Goal: Transaction & Acquisition: Download file/media

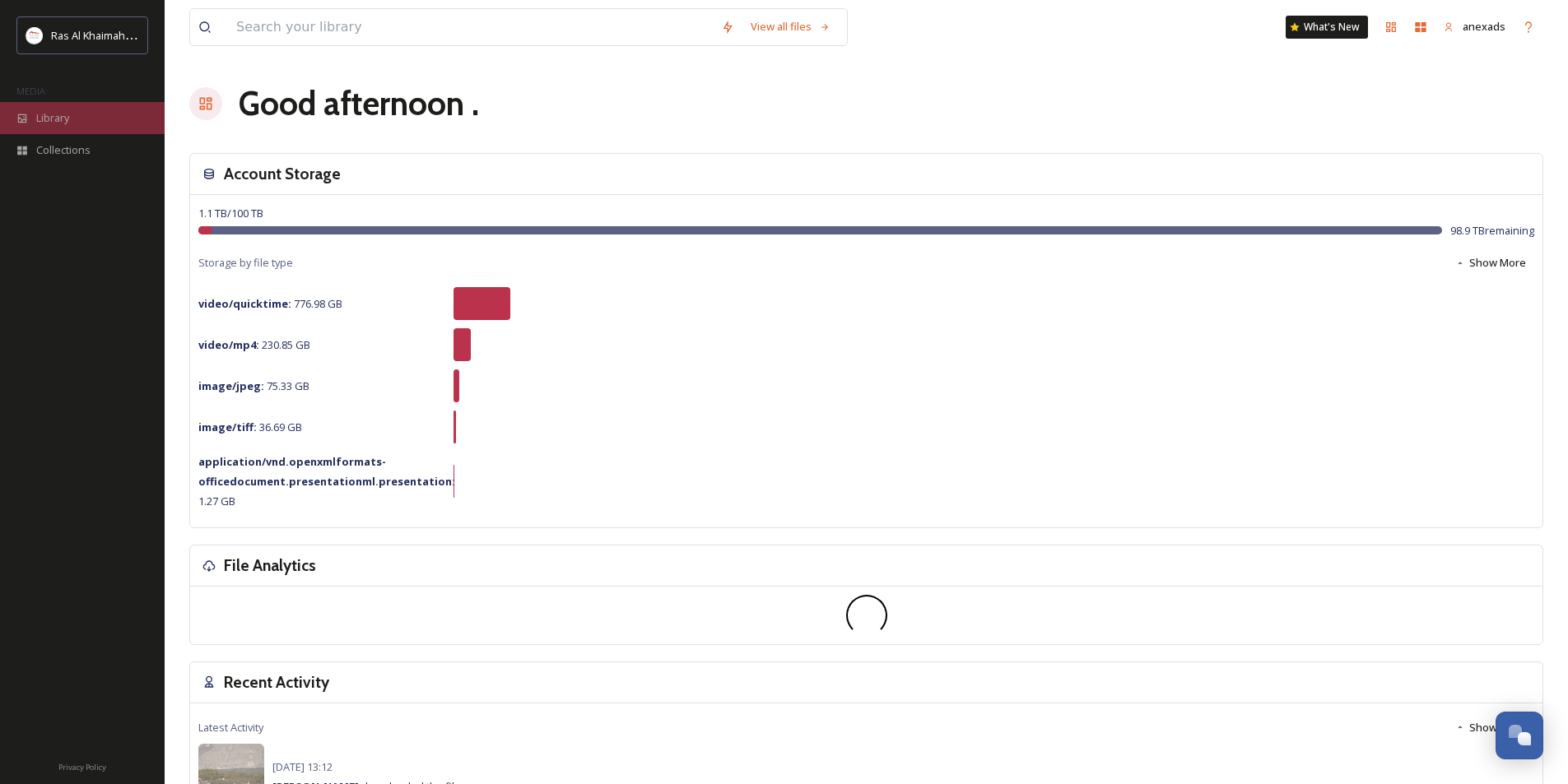
click at [111, 125] on div "Library" at bounding box center [82, 118] width 165 height 32
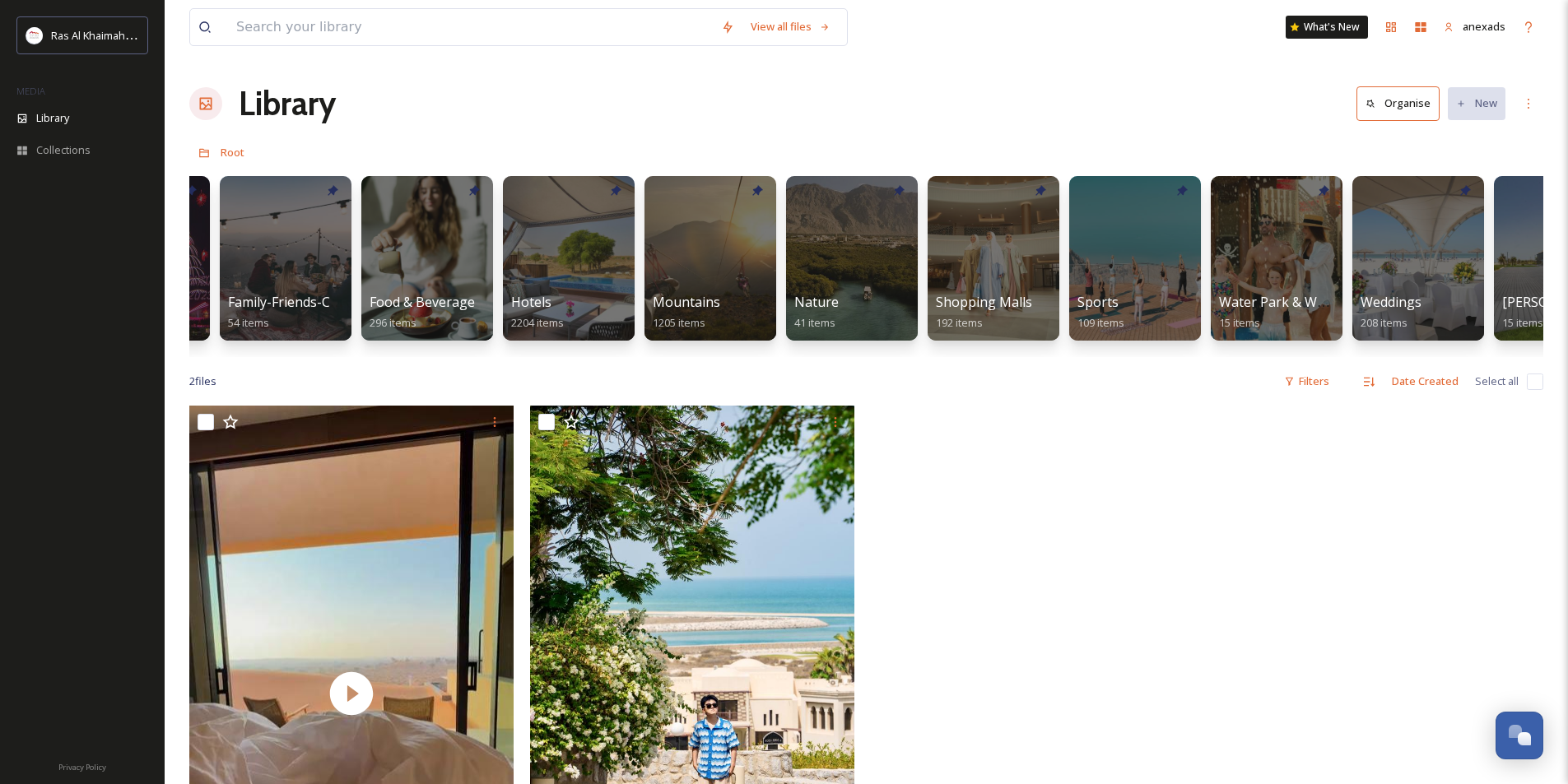
scroll to position [0, 808]
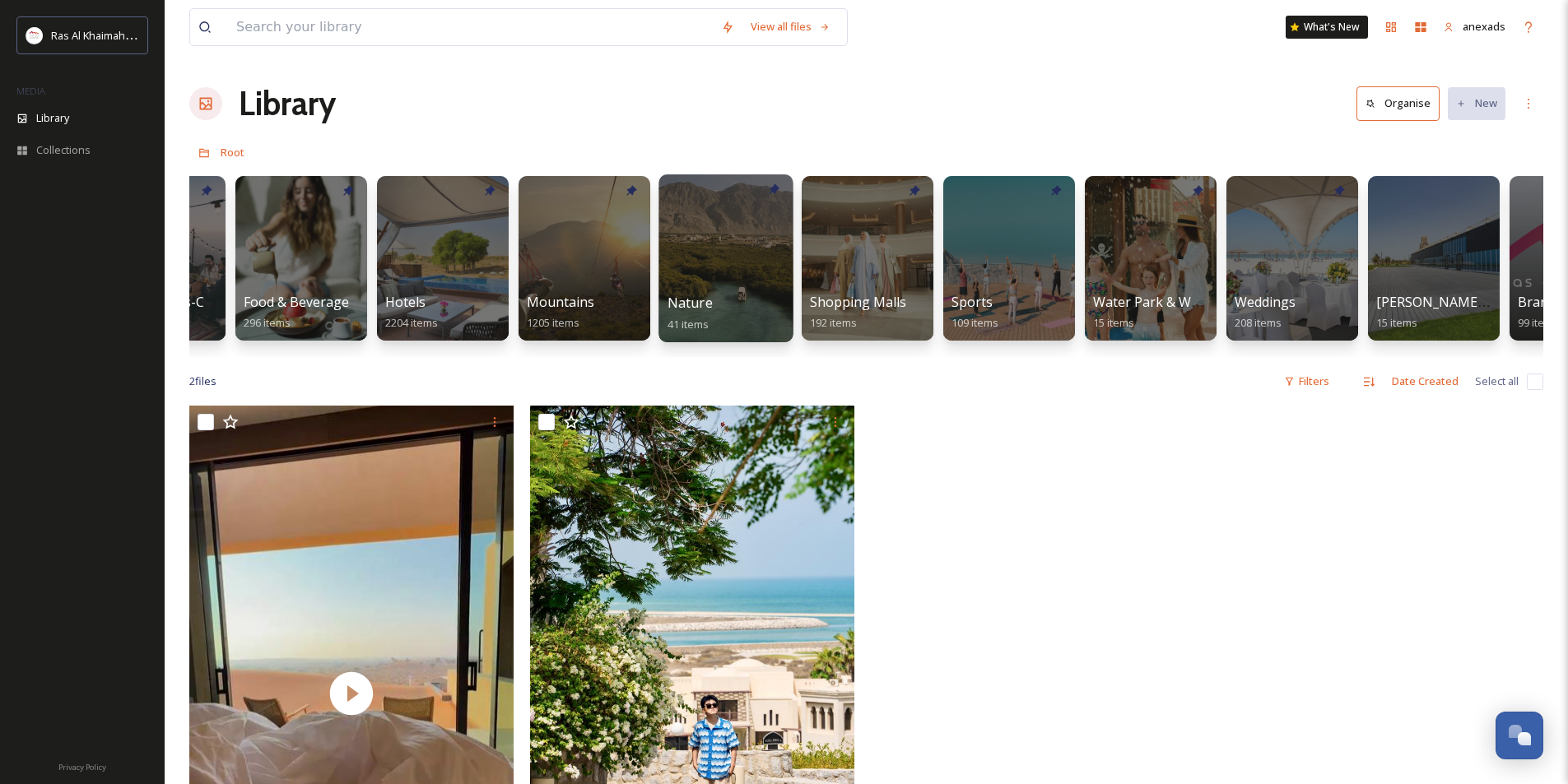
click at [705, 319] on span "41 items" at bounding box center [688, 323] width 42 height 15
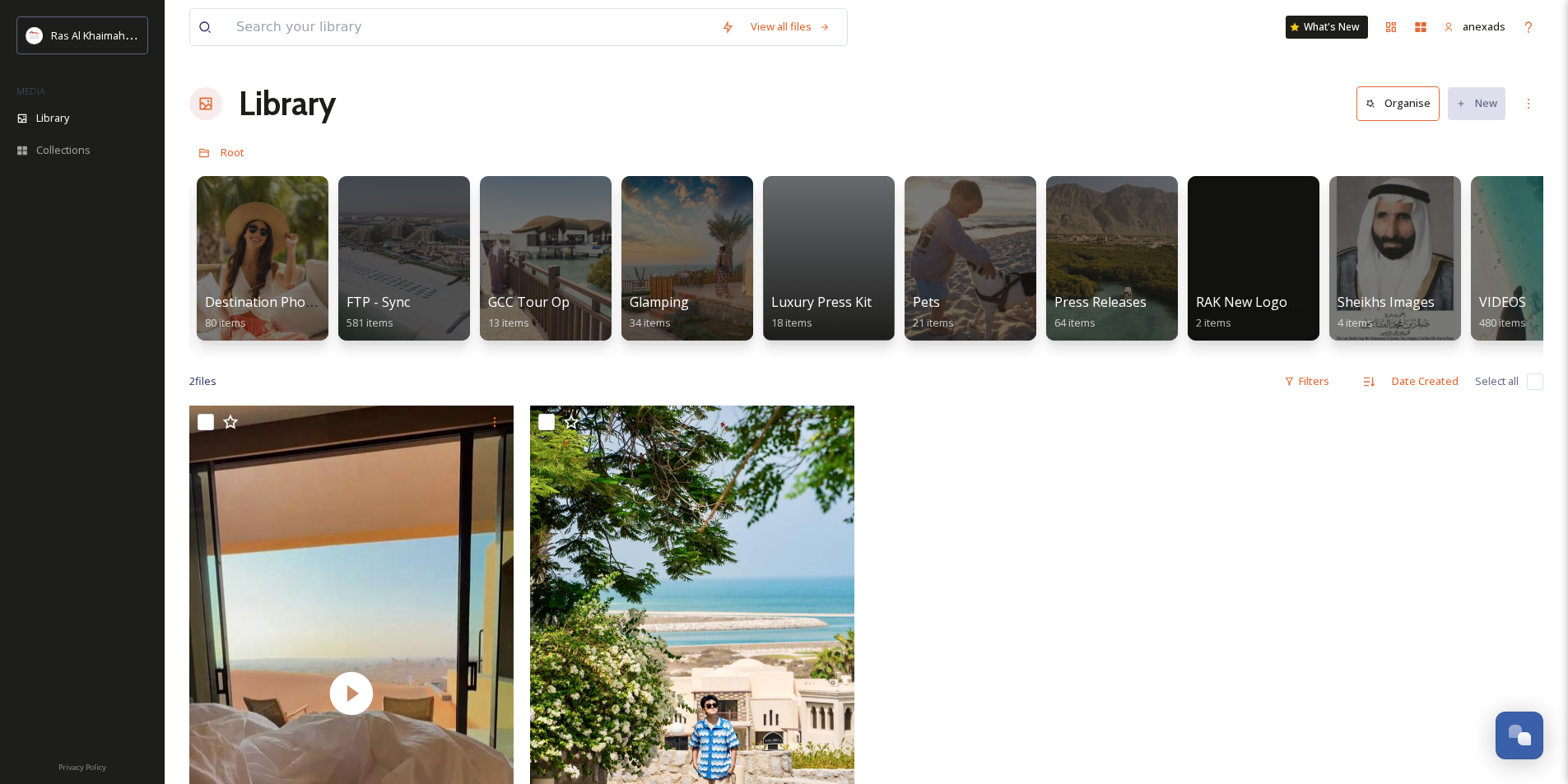
scroll to position [0, 2610]
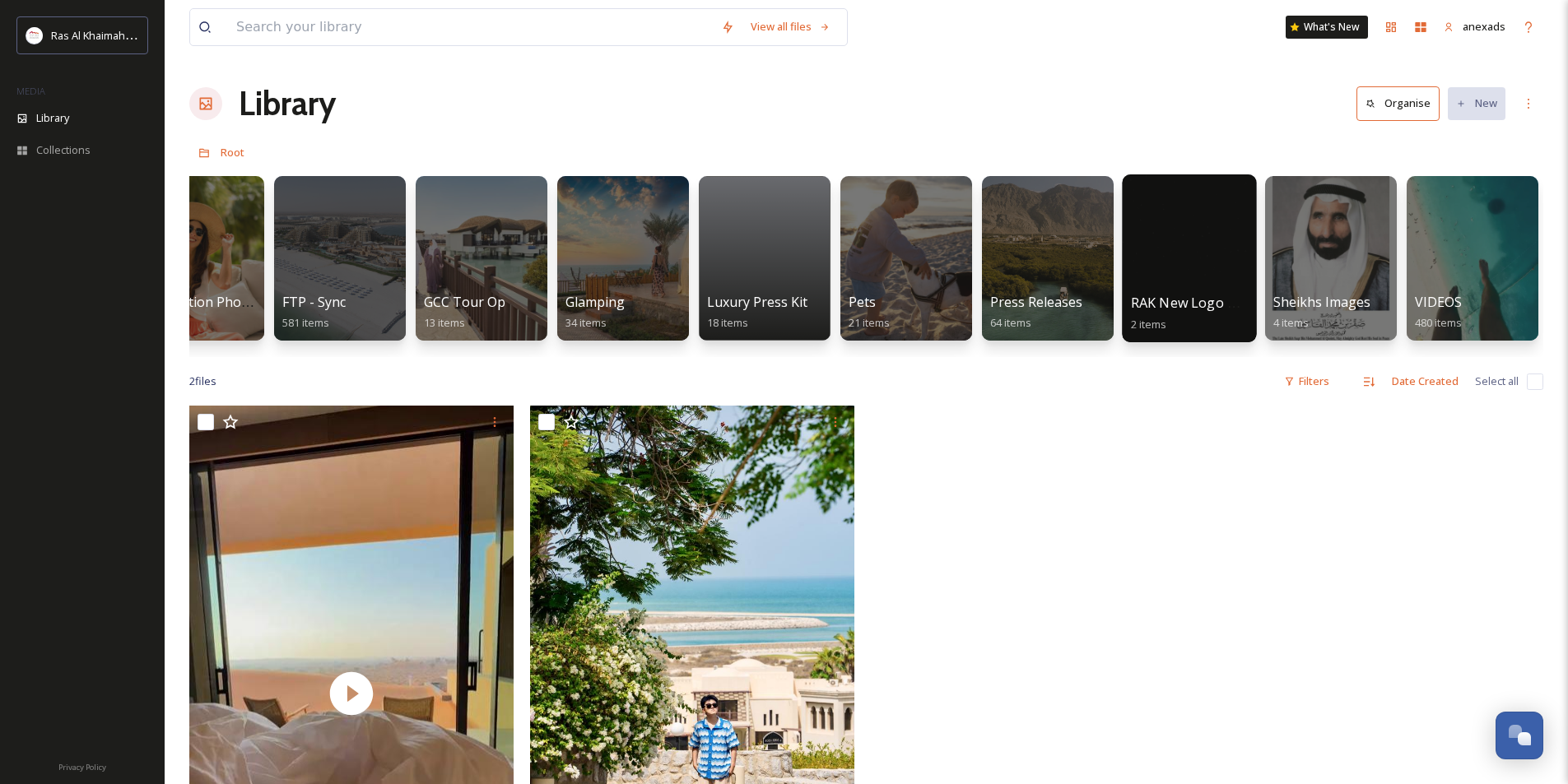
click at [1176, 292] on div at bounding box center [1188, 258] width 134 height 167
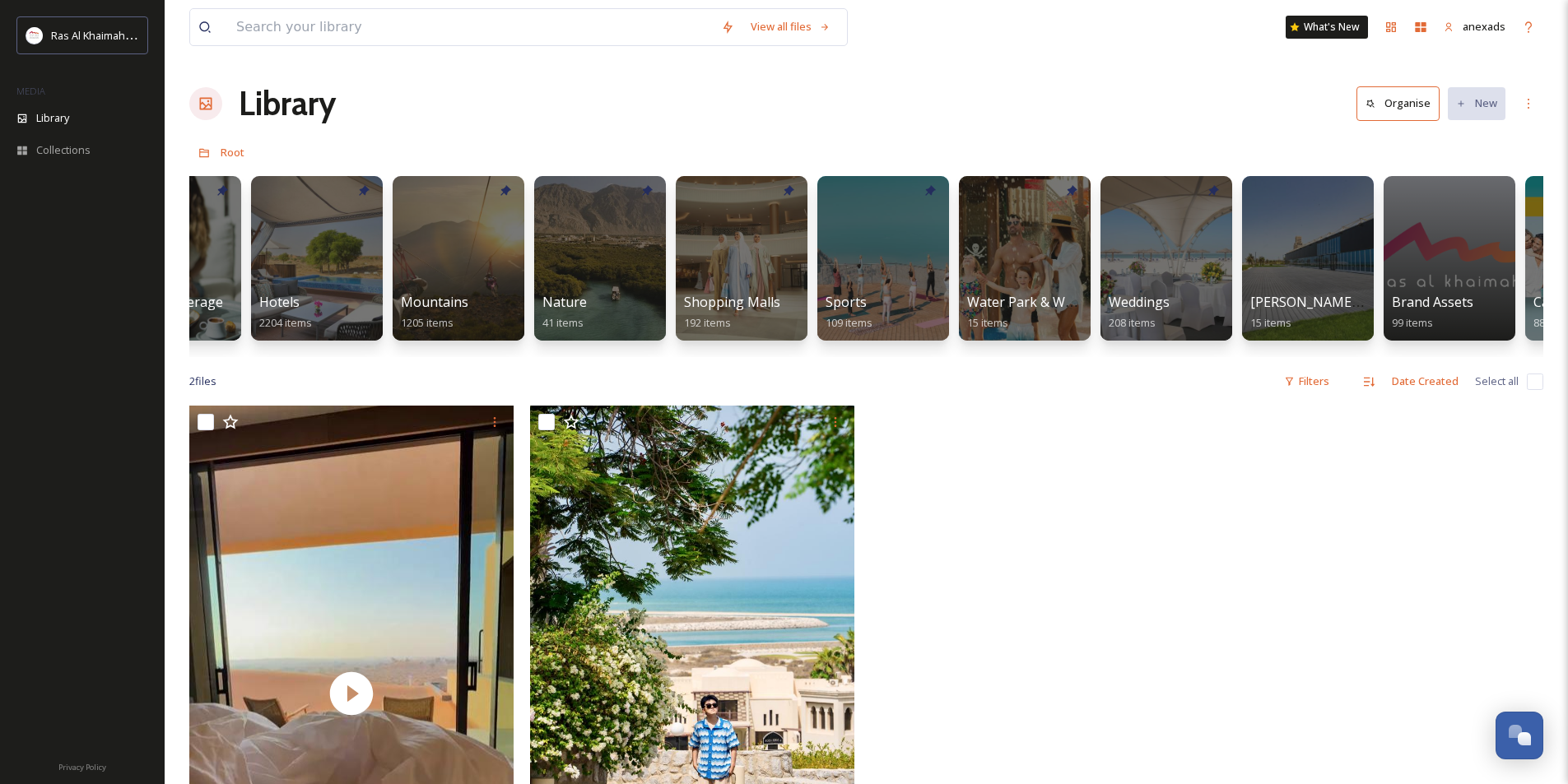
scroll to position [0, 2610]
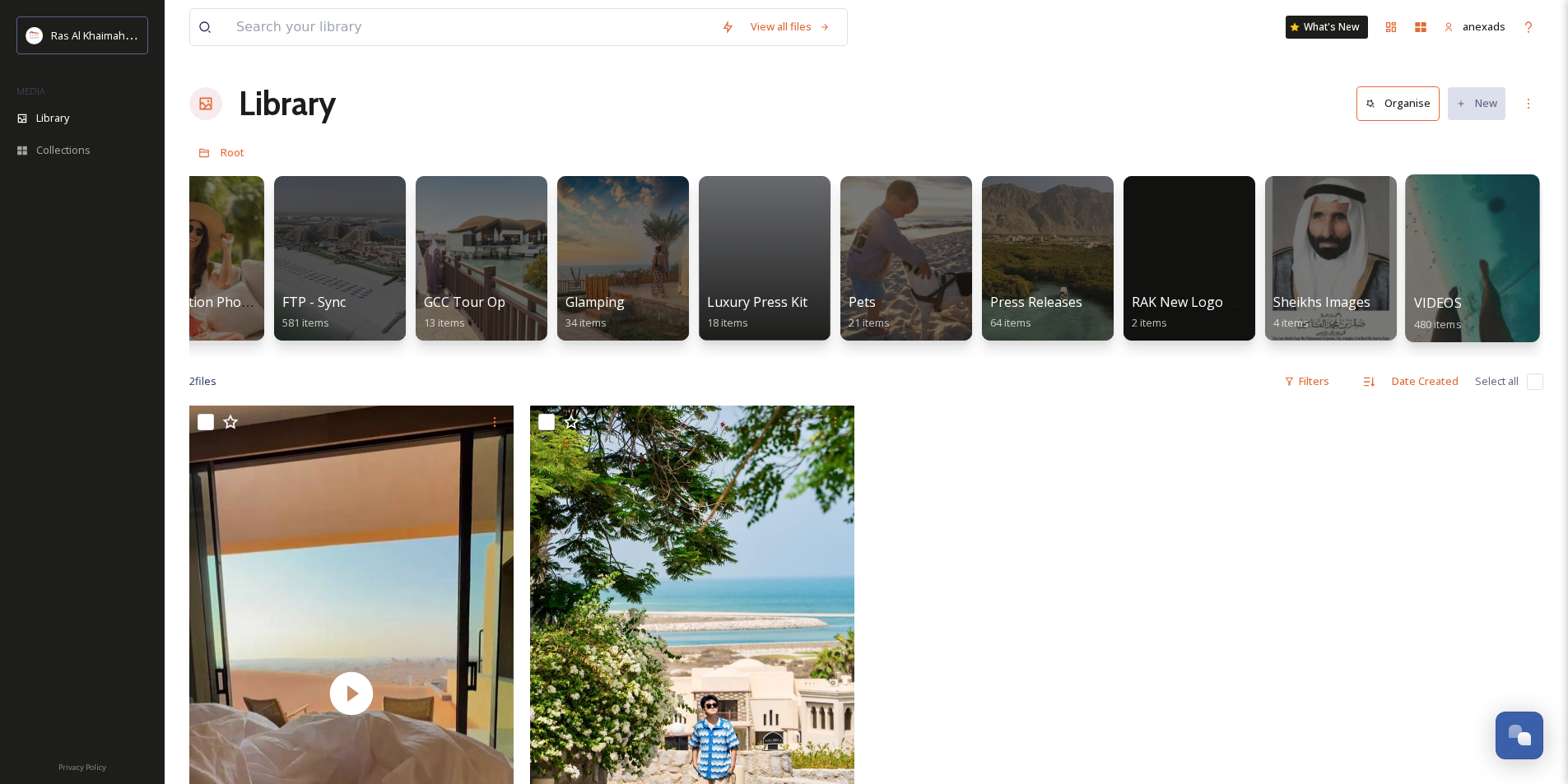
click at [1451, 276] on div at bounding box center [1472, 258] width 134 height 167
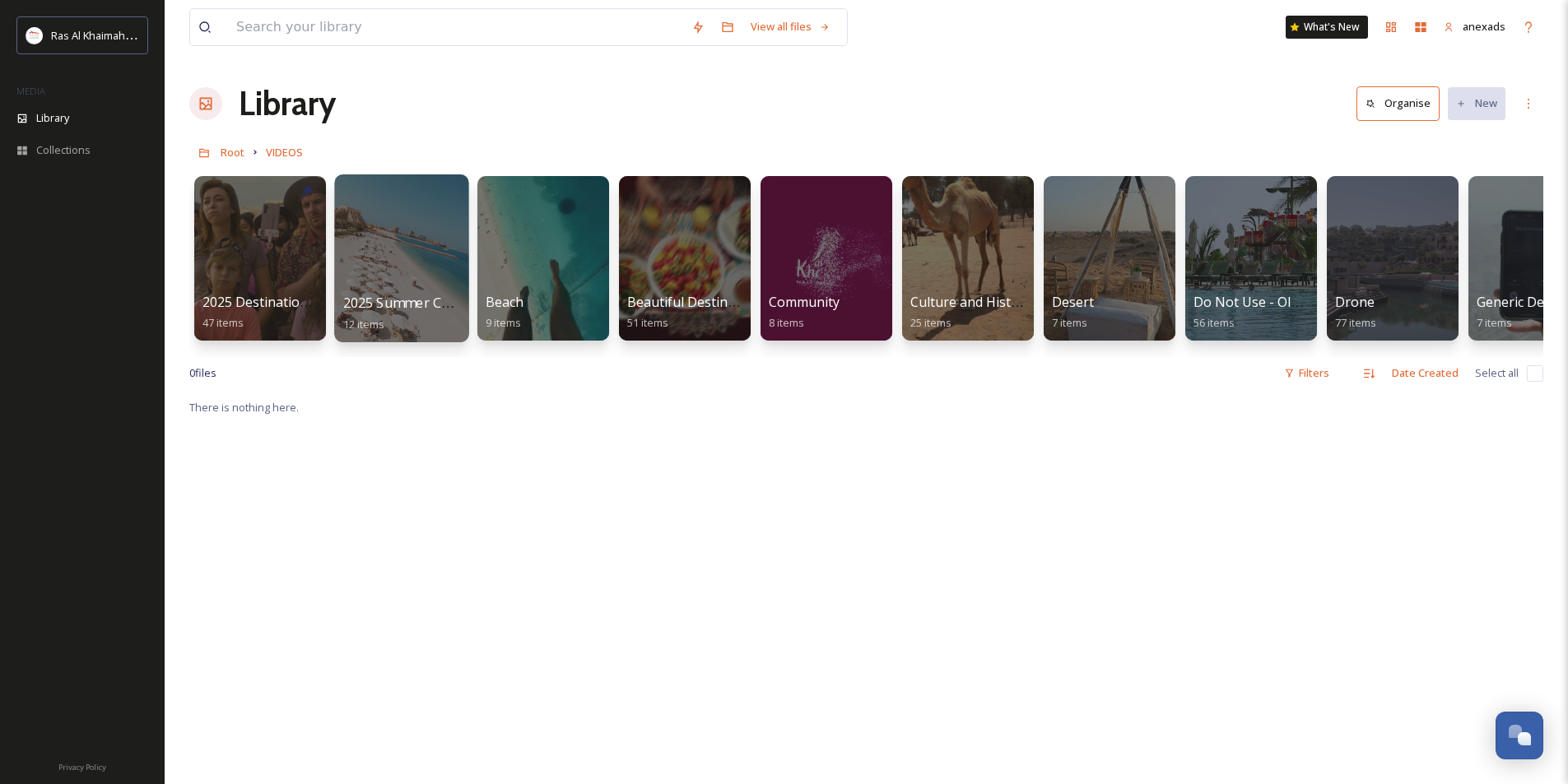
click at [387, 265] on div at bounding box center [401, 258] width 134 height 167
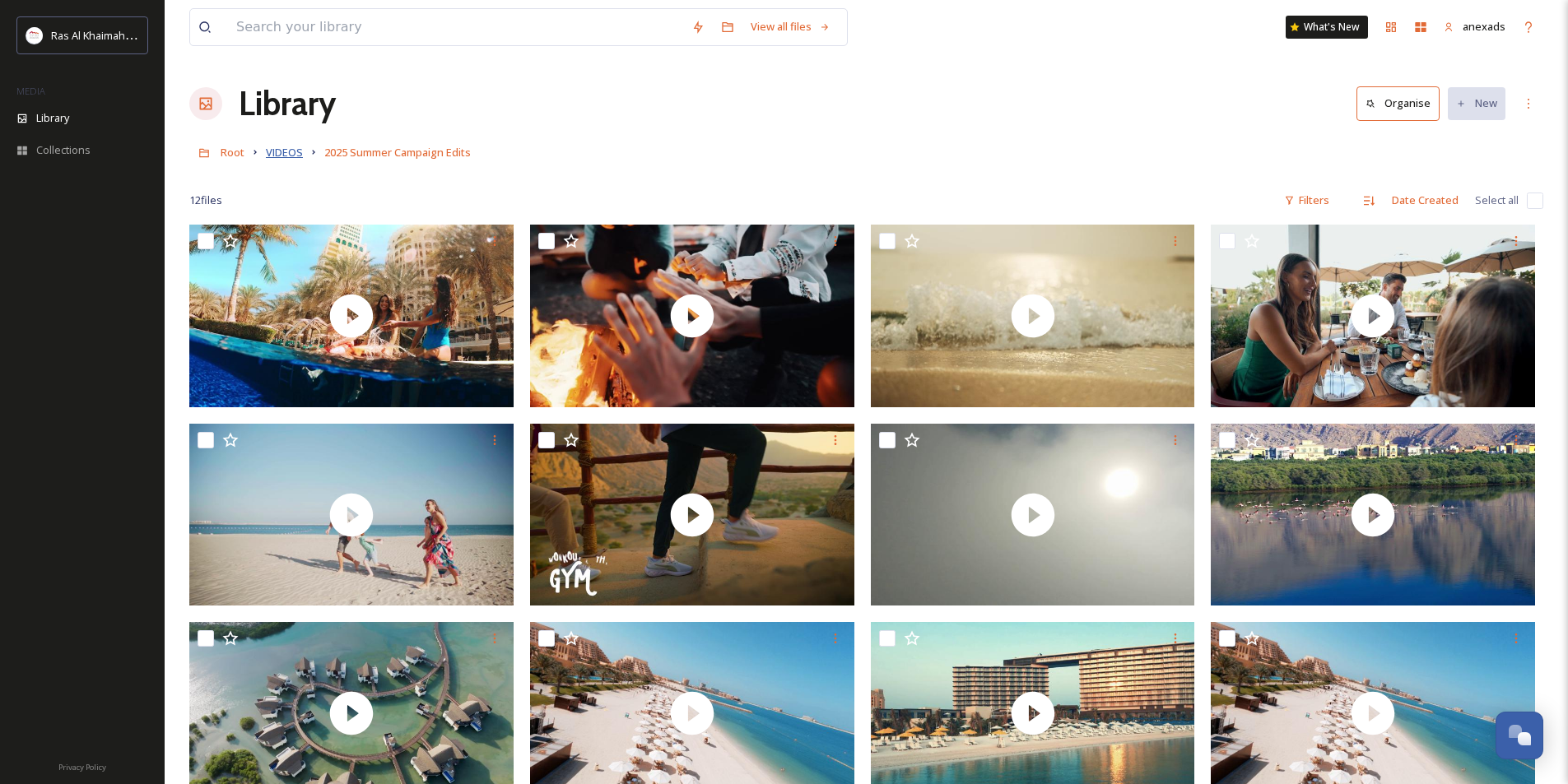
click at [289, 155] on span "VIDEOS" at bounding box center [284, 152] width 37 height 15
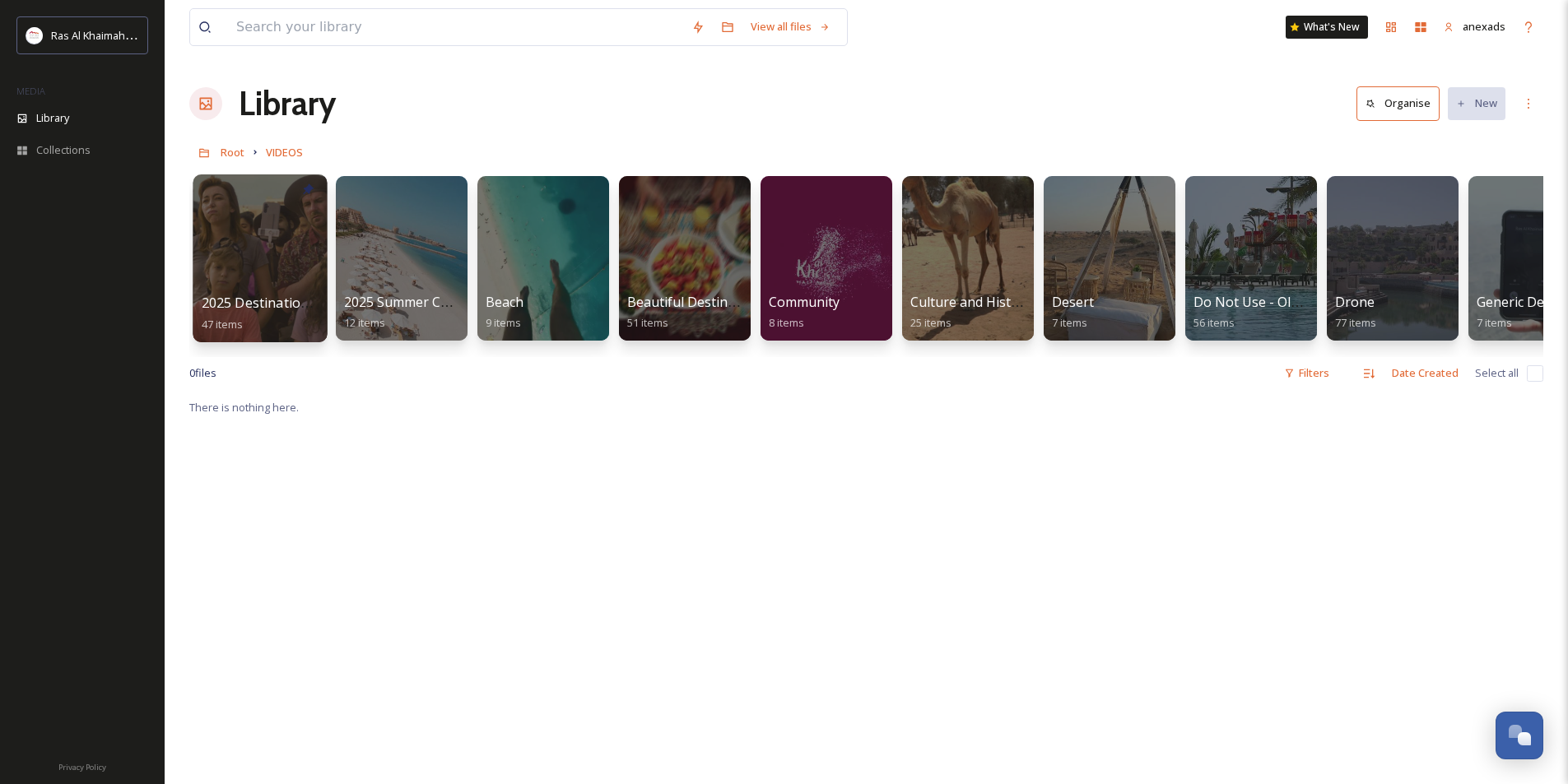
click at [270, 251] on div at bounding box center [259, 258] width 134 height 167
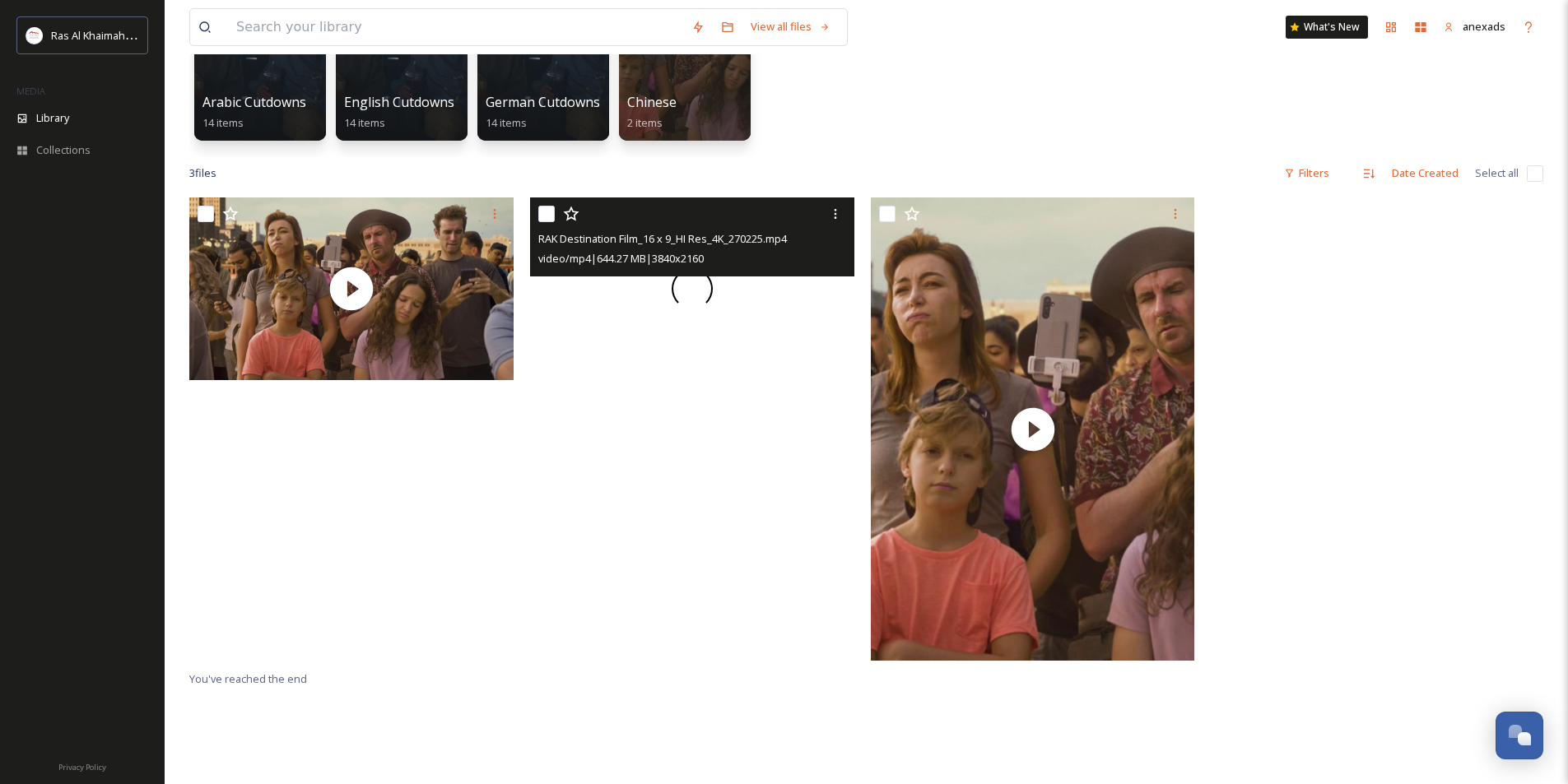
scroll to position [246, 0]
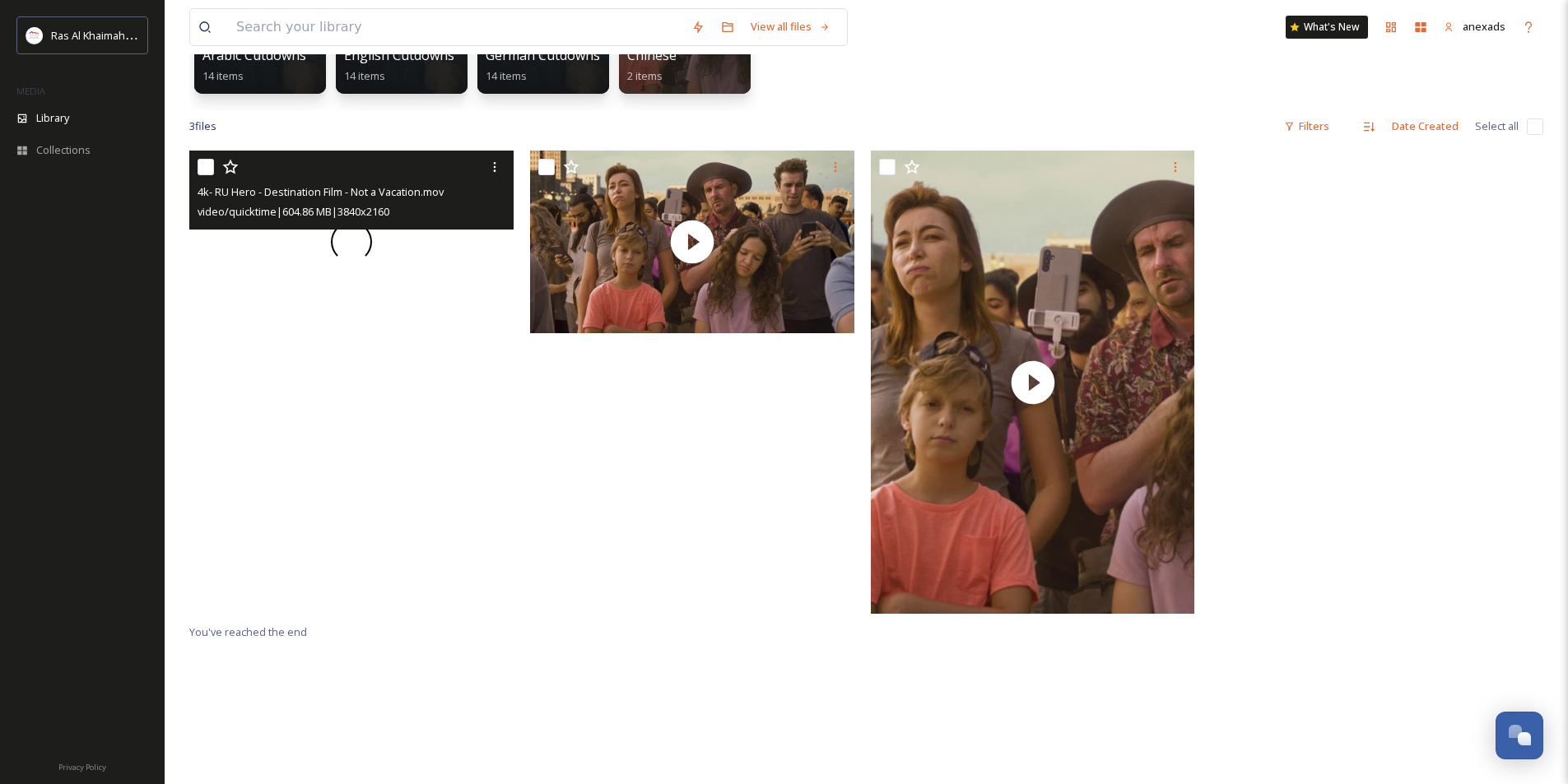
click at [358, 240] on span at bounding box center [351, 242] width 46 height 46
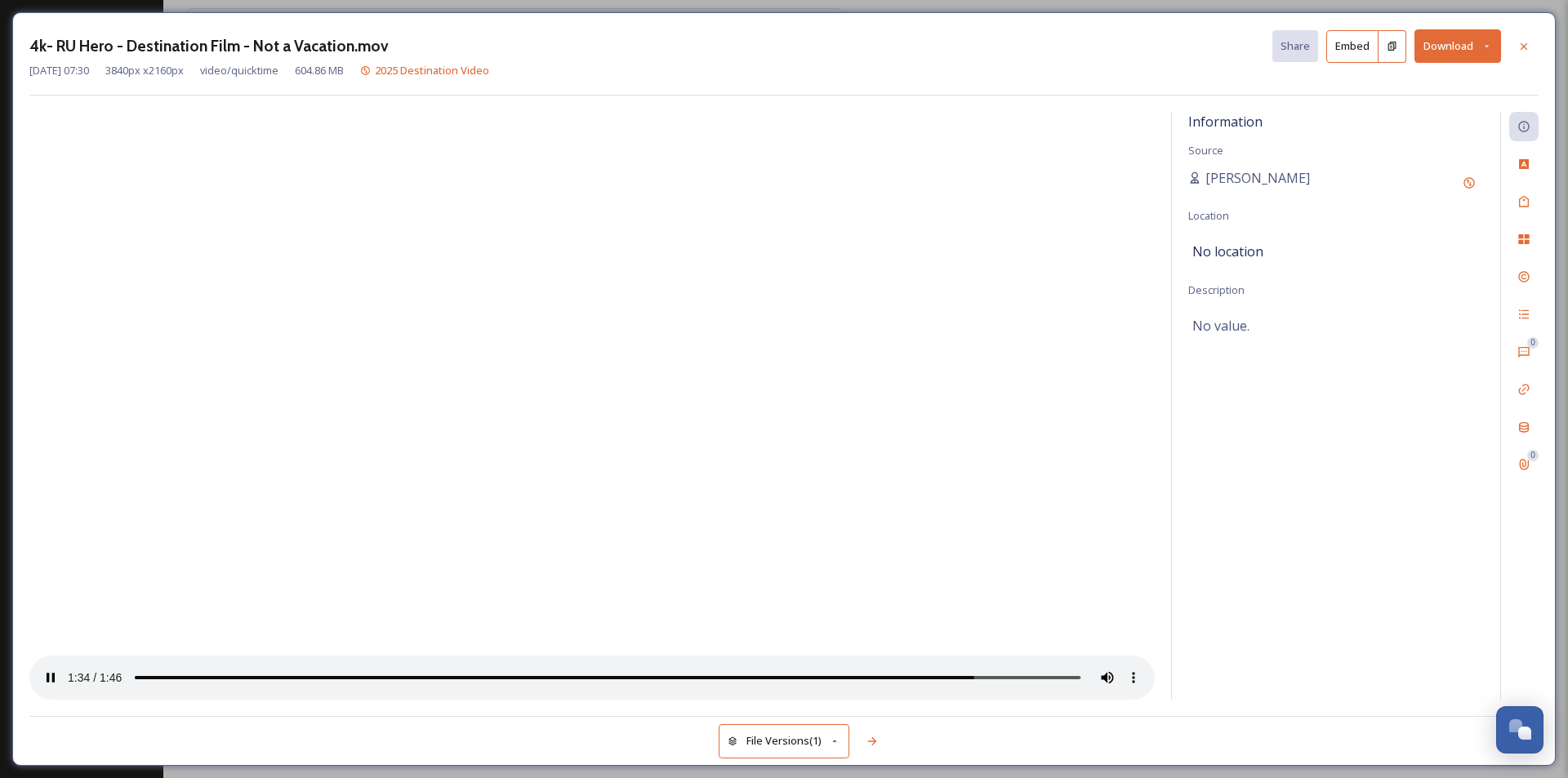
click at [1466, 45] on button "Download" at bounding box center [1457, 45] width 87 height 33
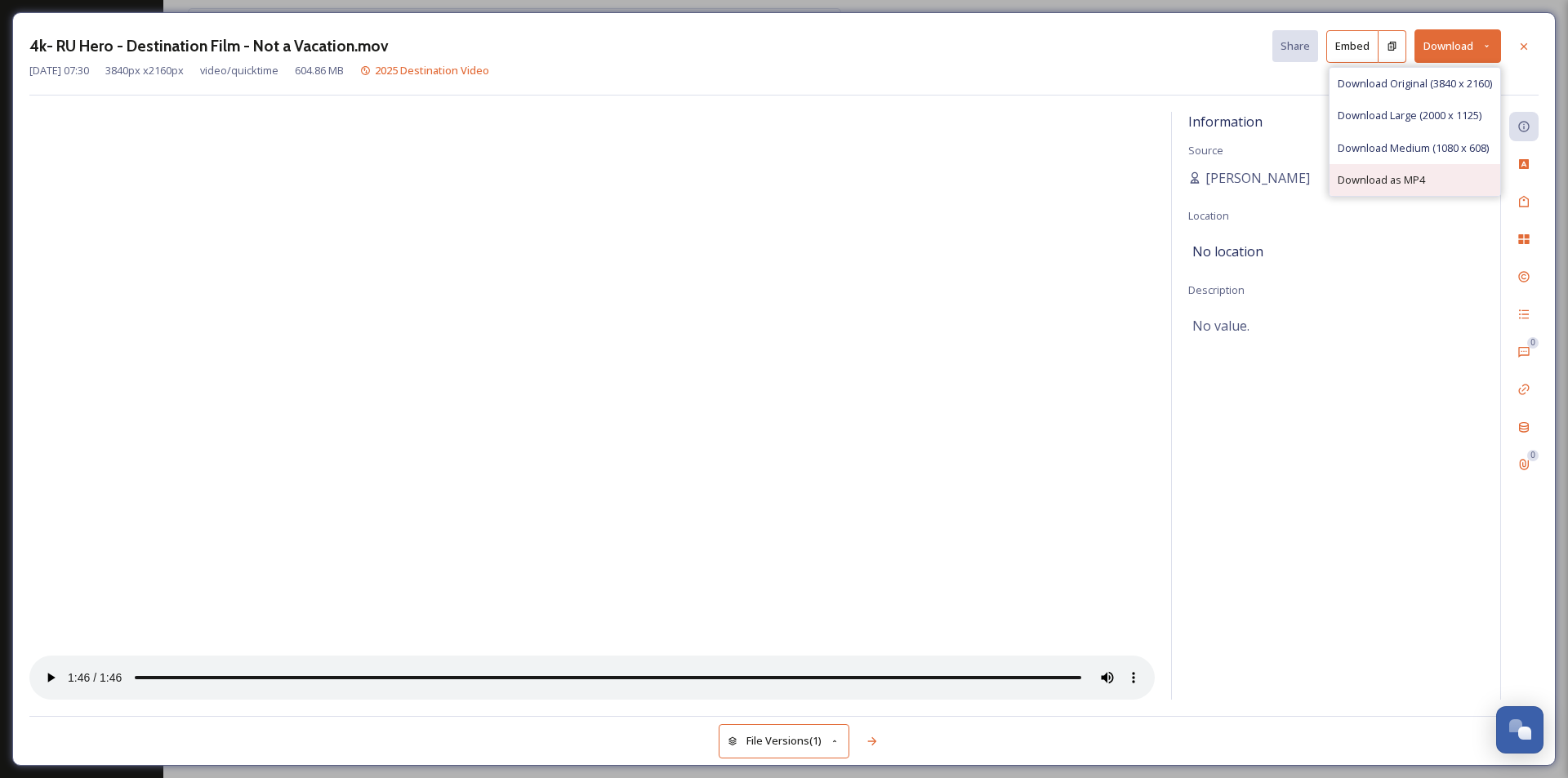
click at [1368, 184] on span "Download as MP4" at bounding box center [1381, 179] width 88 height 15
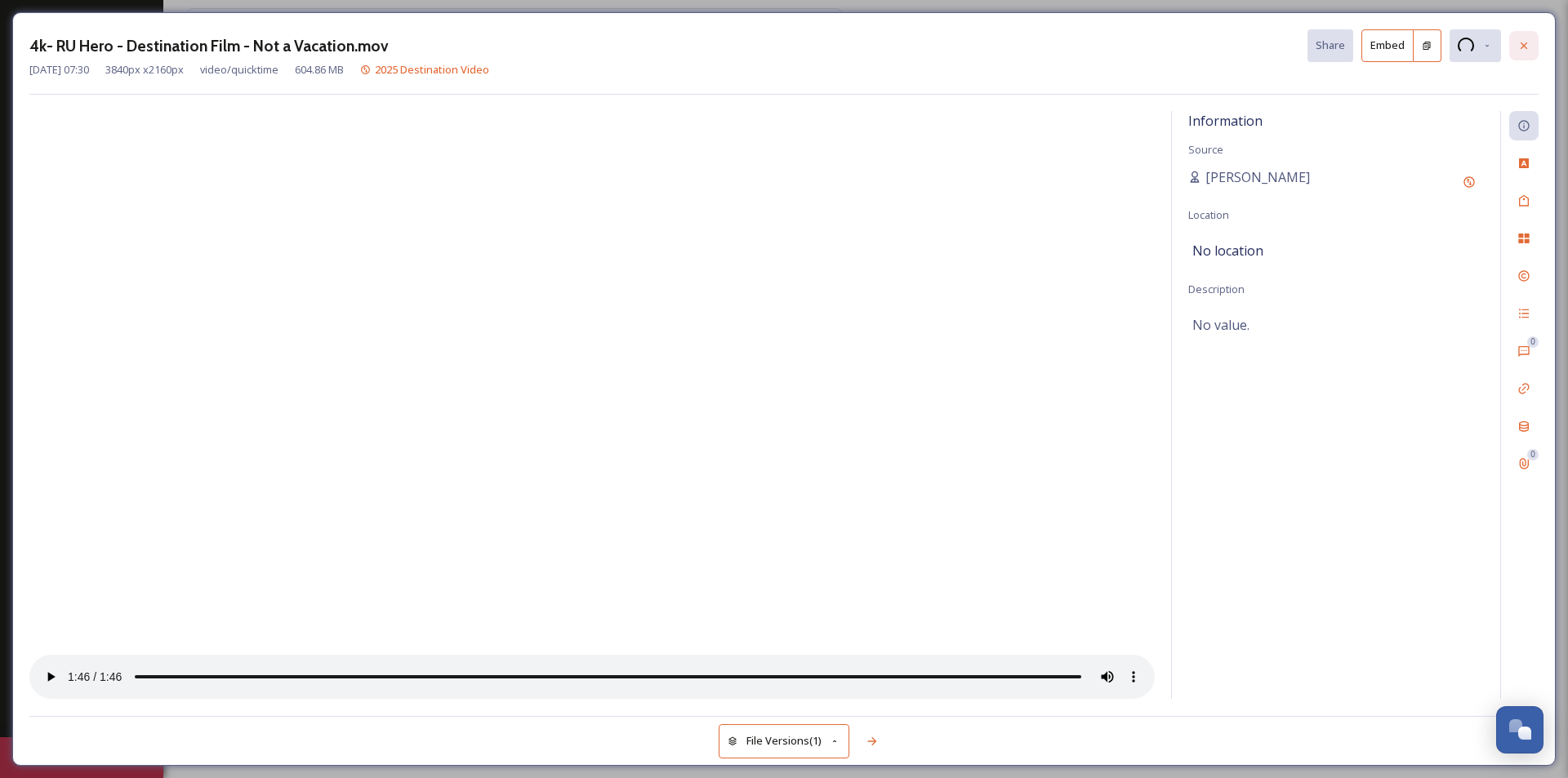
click at [1521, 55] on div at bounding box center [1524, 45] width 29 height 29
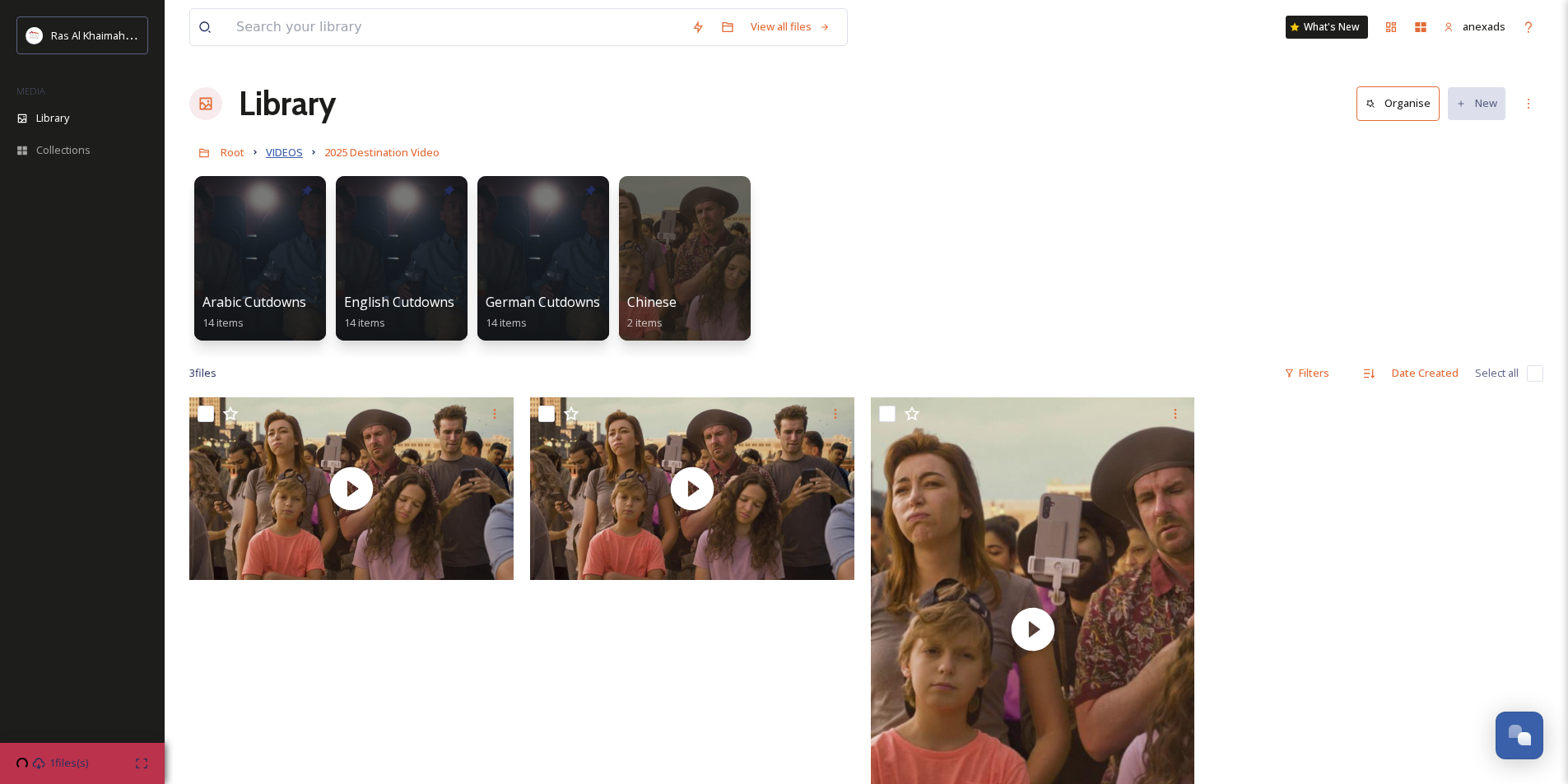
click at [292, 153] on span "VIDEOS" at bounding box center [284, 152] width 37 height 15
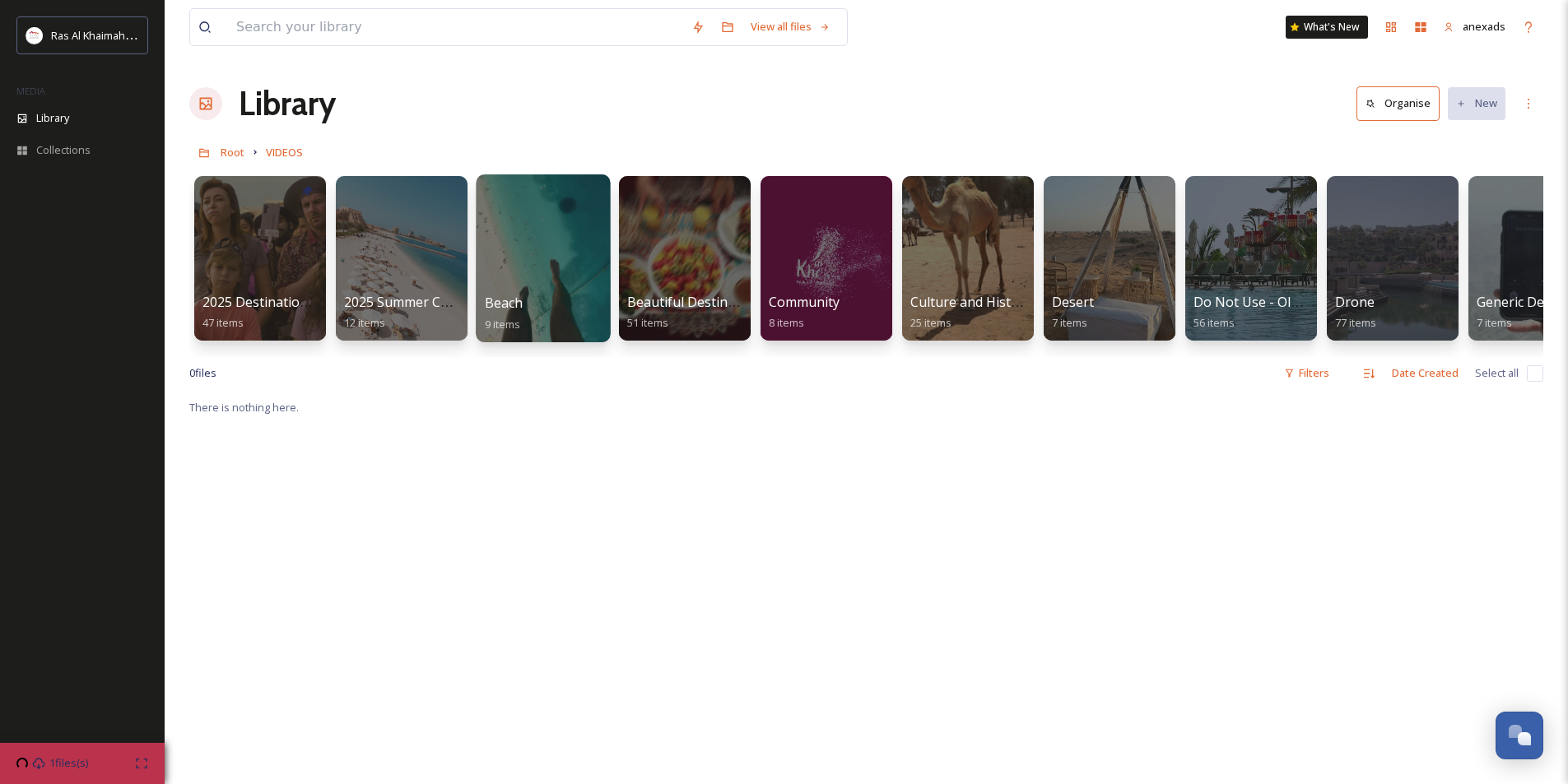
click at [544, 325] on div "Beach 9 items" at bounding box center [544, 313] width 118 height 41
click at [544, 290] on div at bounding box center [543, 258] width 134 height 167
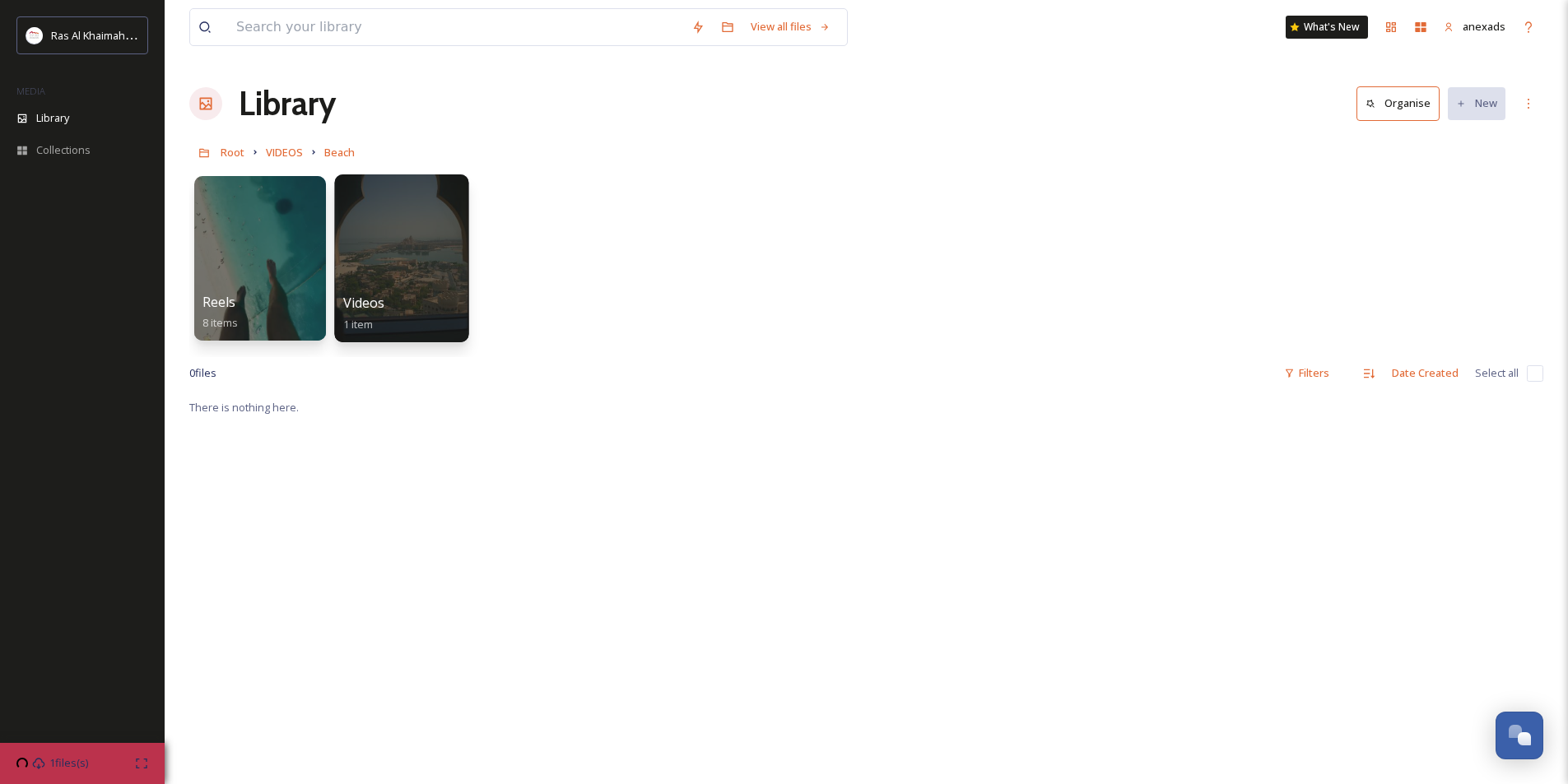
click at [398, 278] on div at bounding box center [401, 258] width 134 height 167
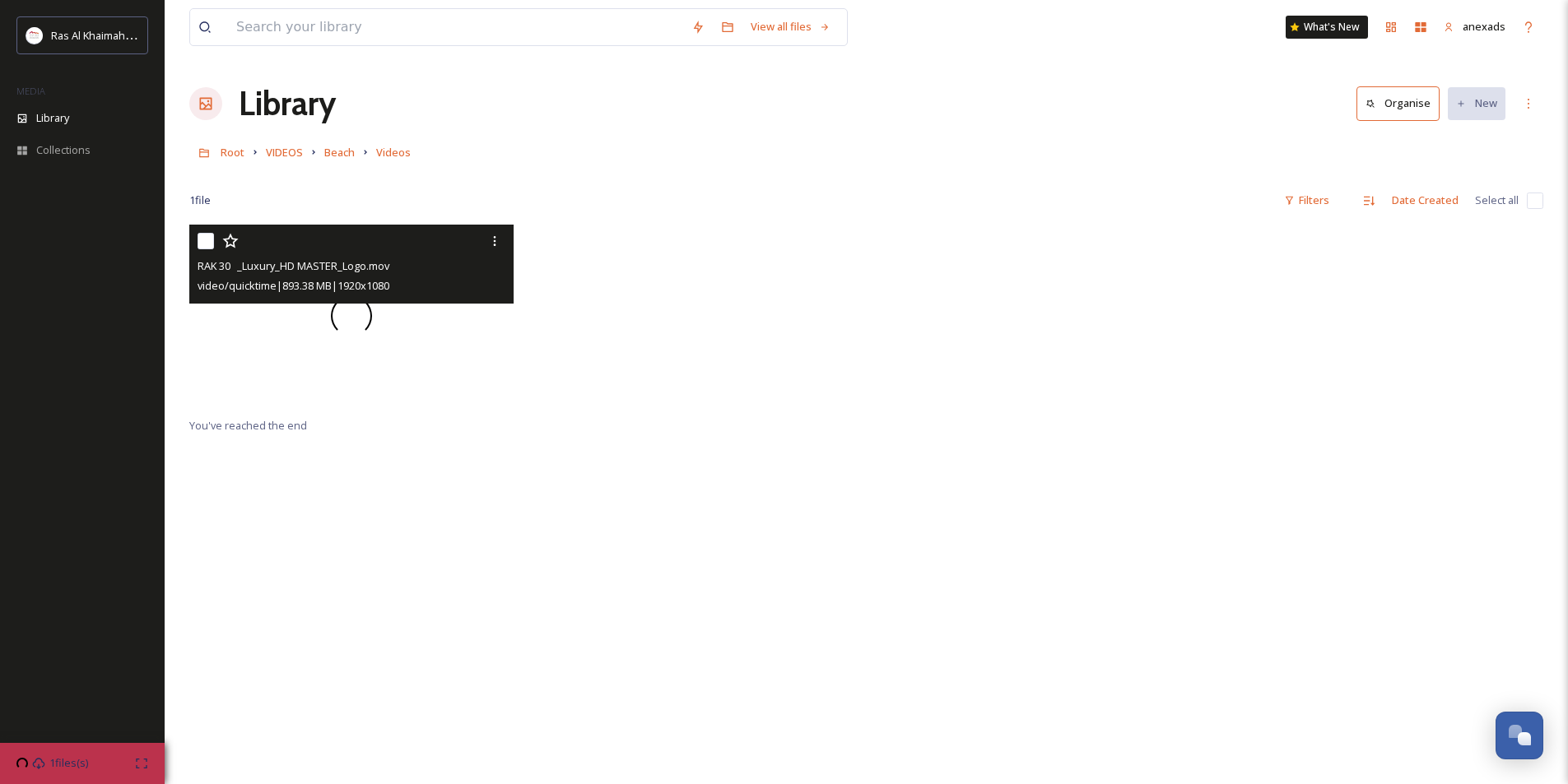
click at [365, 323] on span at bounding box center [352, 317] width 44 height 44
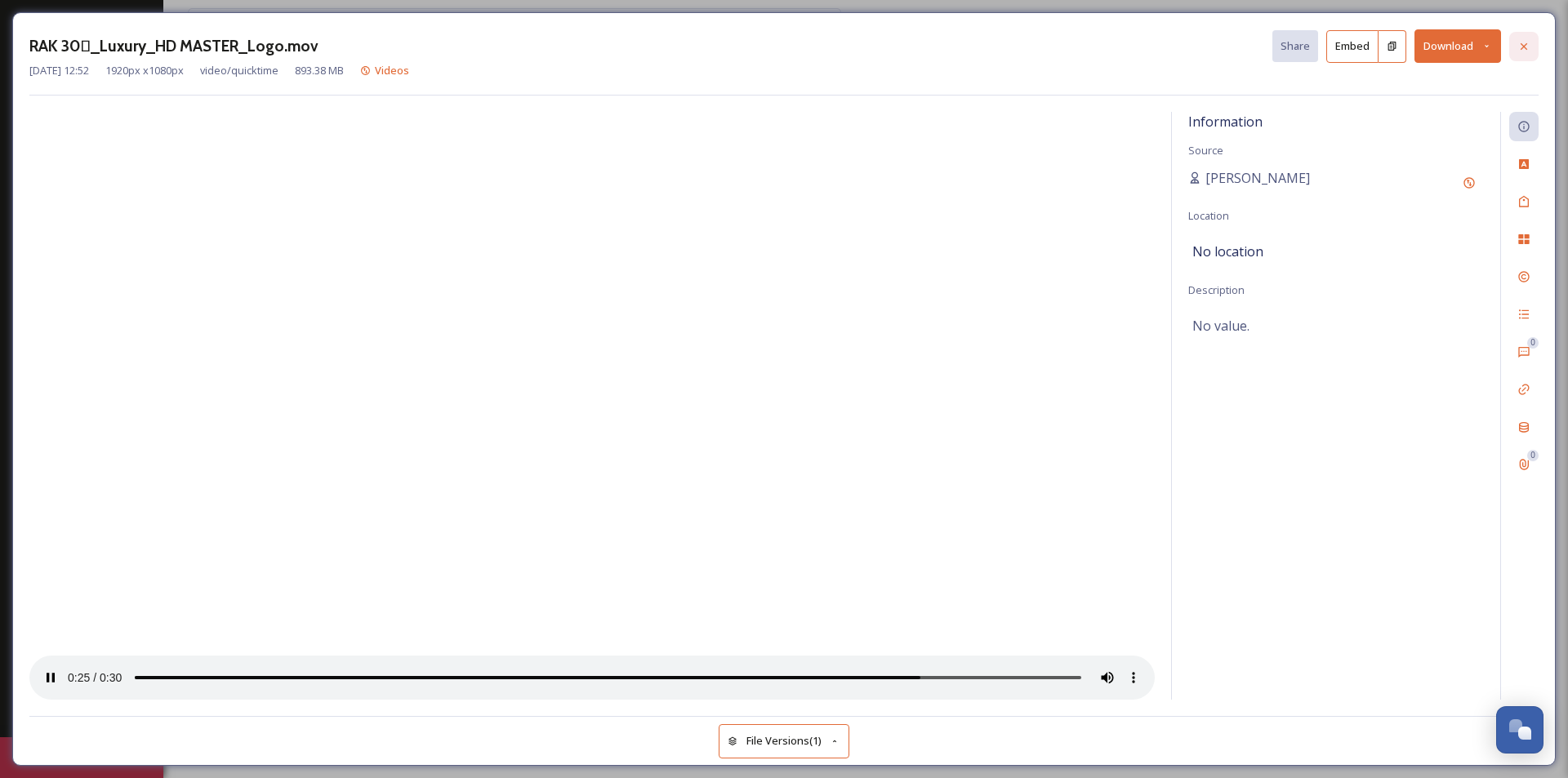
click at [1528, 47] on icon at bounding box center [1524, 46] width 13 height 13
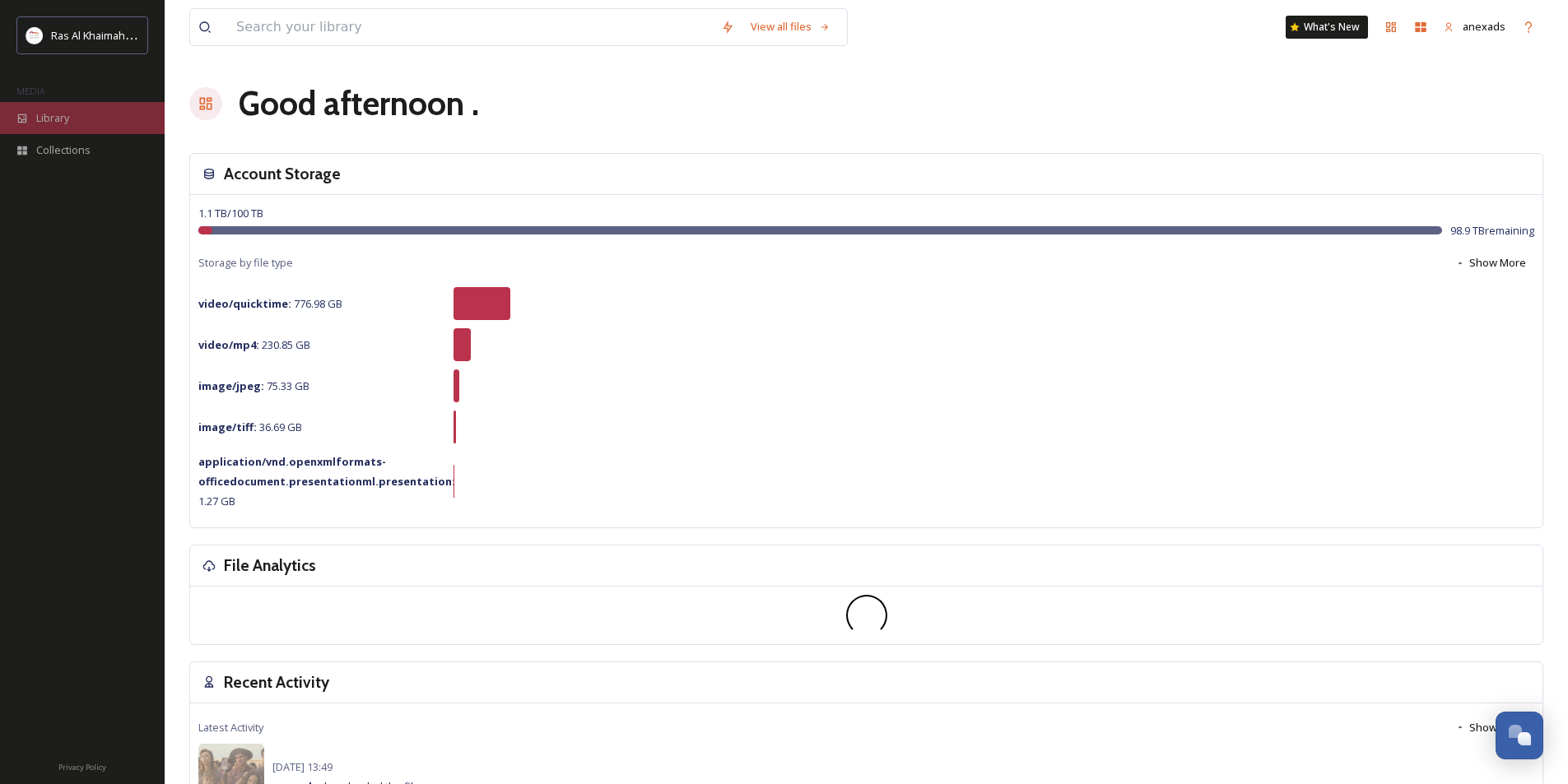
click at [75, 115] on div "Library" at bounding box center [82, 118] width 165 height 32
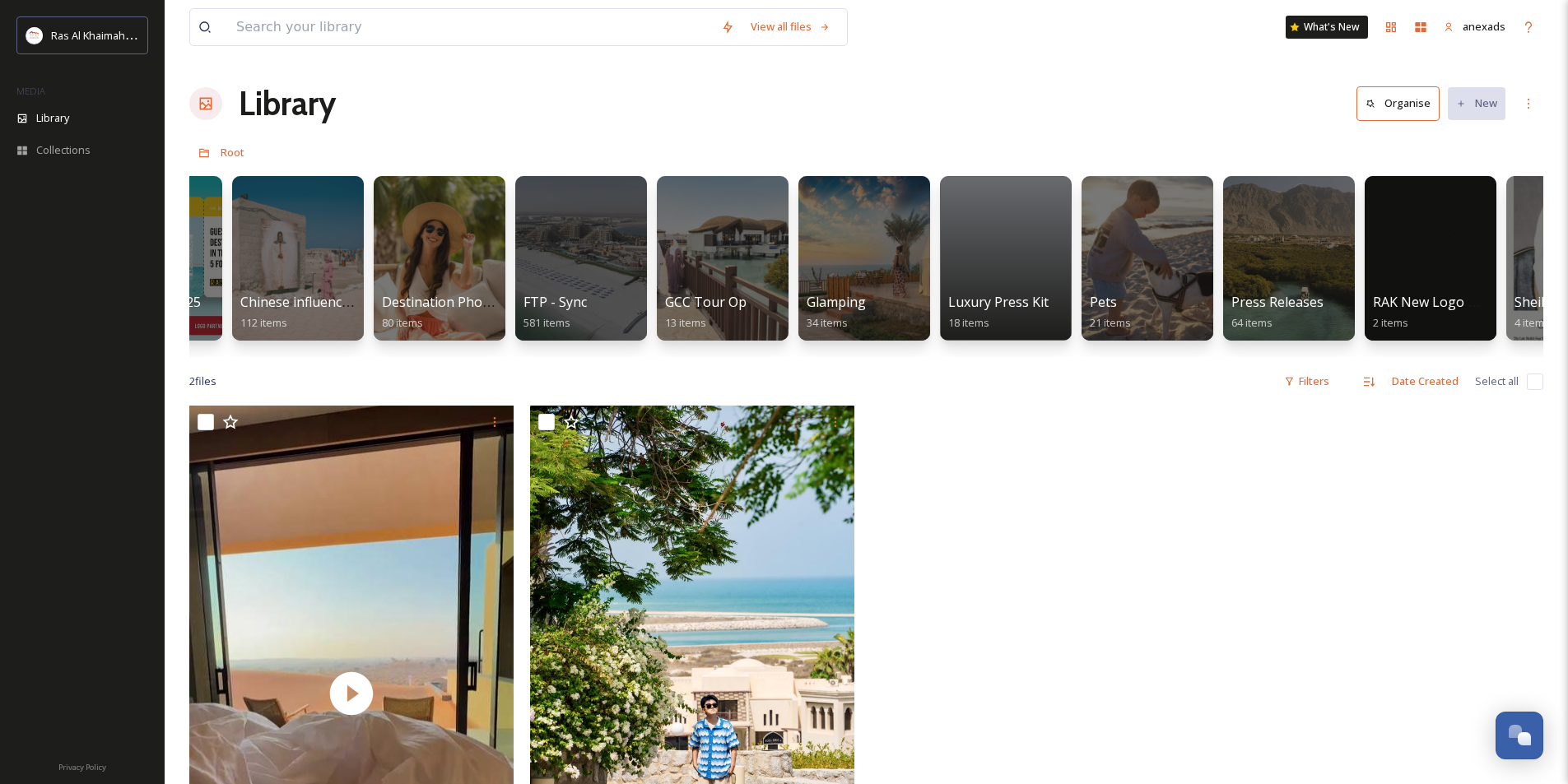
scroll to position [0, 2610]
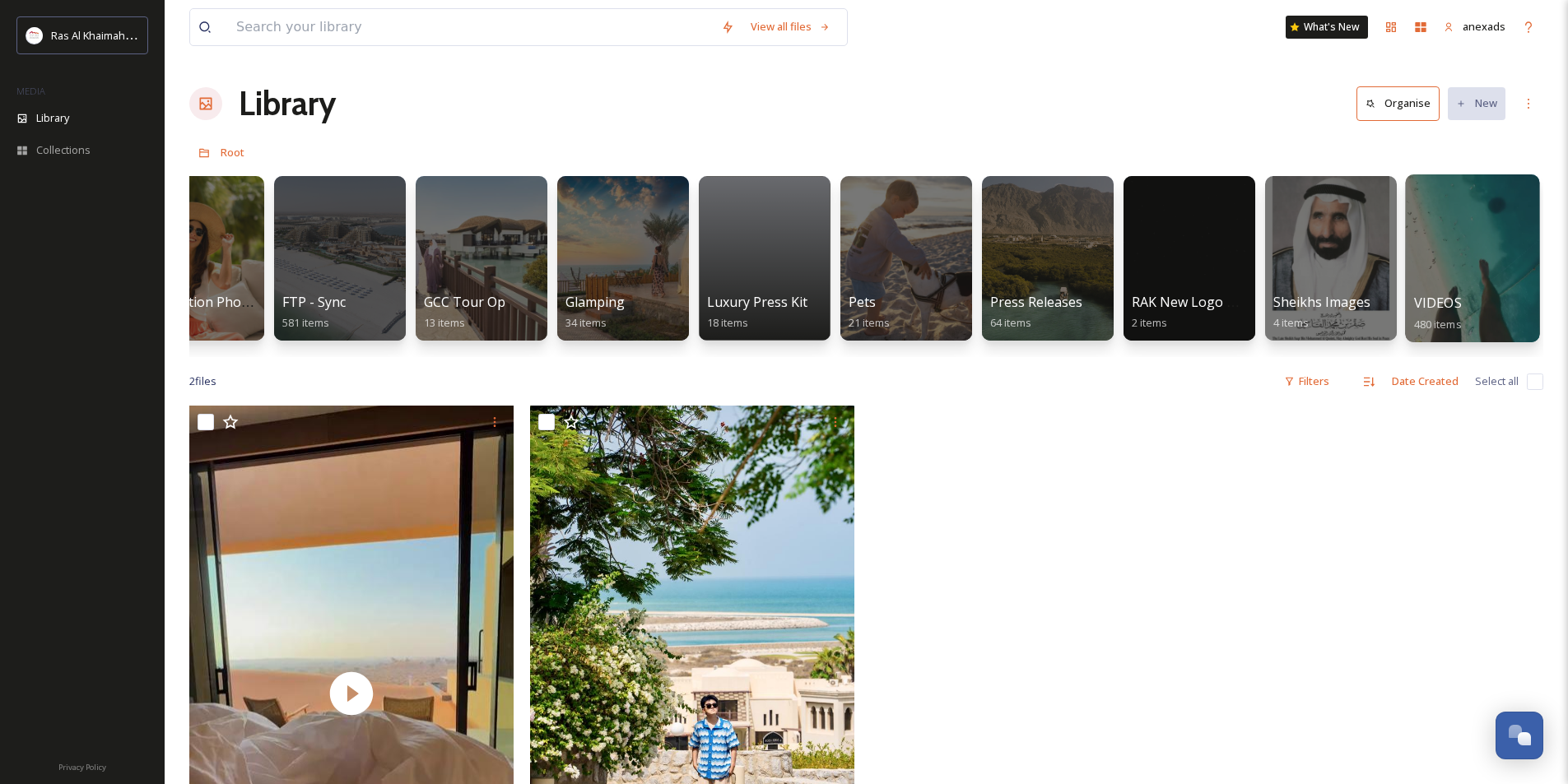
click at [1450, 268] on div at bounding box center [1472, 258] width 134 height 167
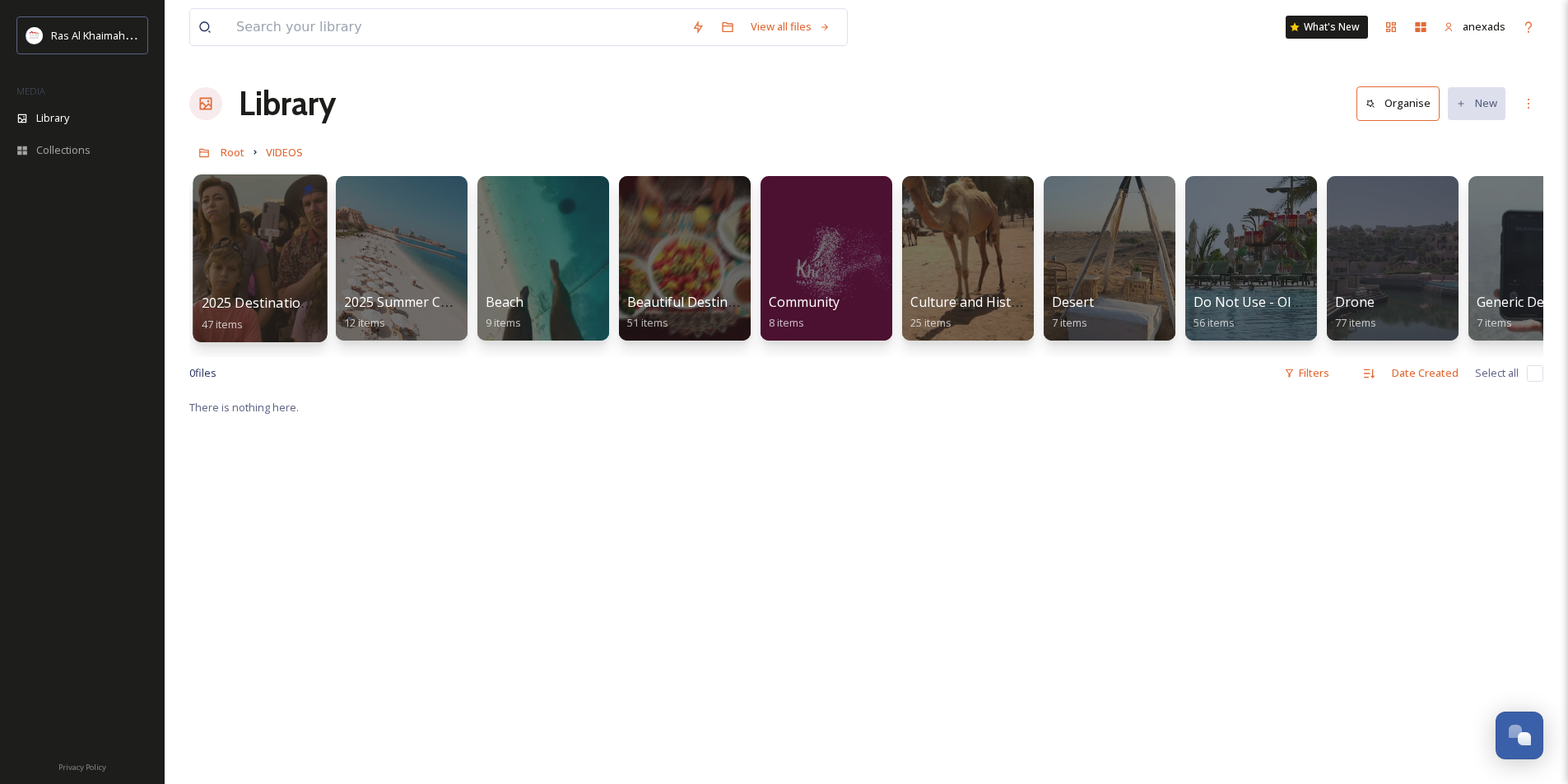
click at [280, 312] on span "2025 Destination Video" at bounding box center [274, 303] width 146 height 18
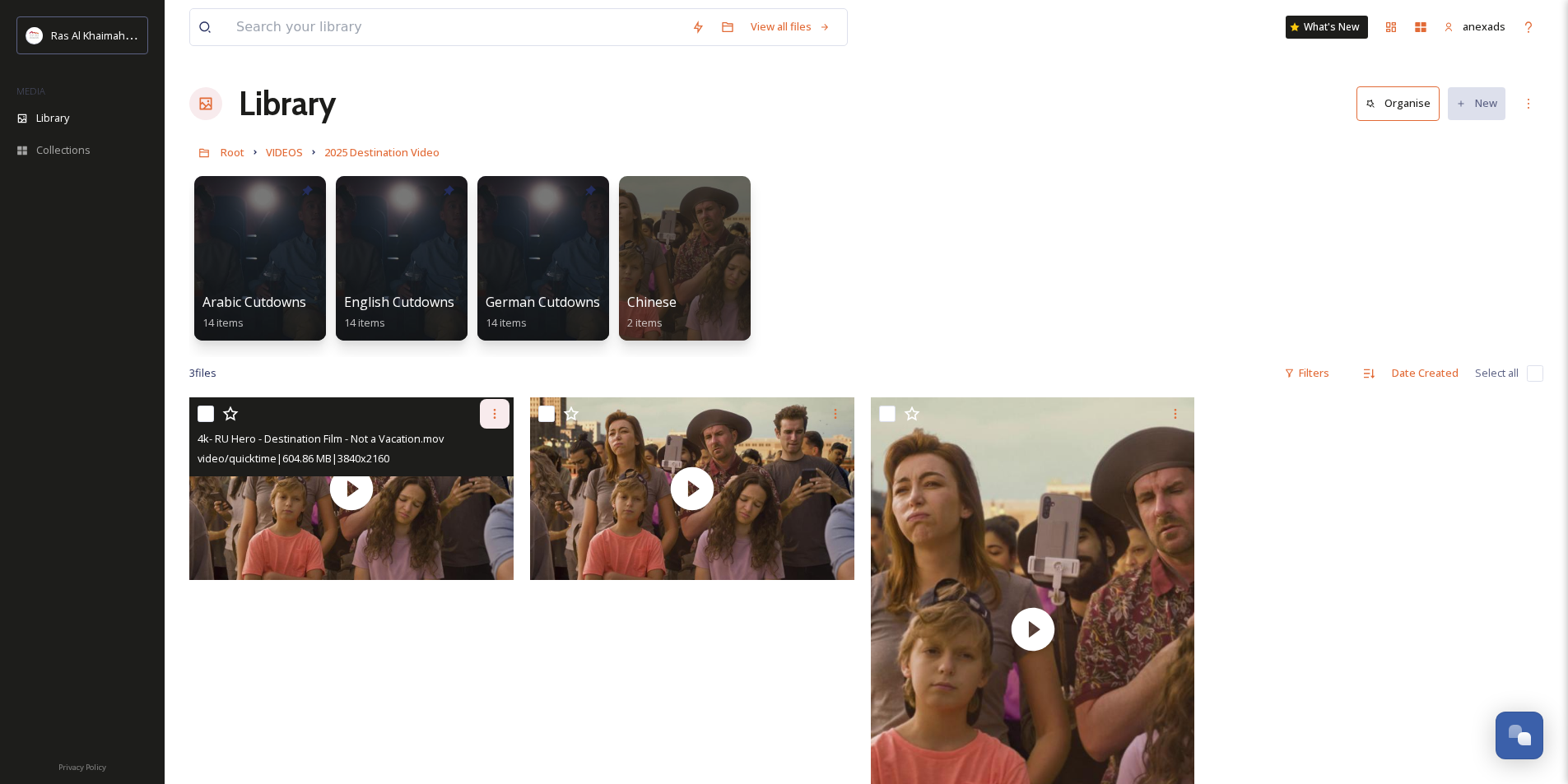
click at [503, 413] on div at bounding box center [494, 413] width 30 height 29
click at [479, 477] on span "Download" at bounding box center [475, 481] width 50 height 15
